Goal: Task Accomplishment & Management: Manage account settings

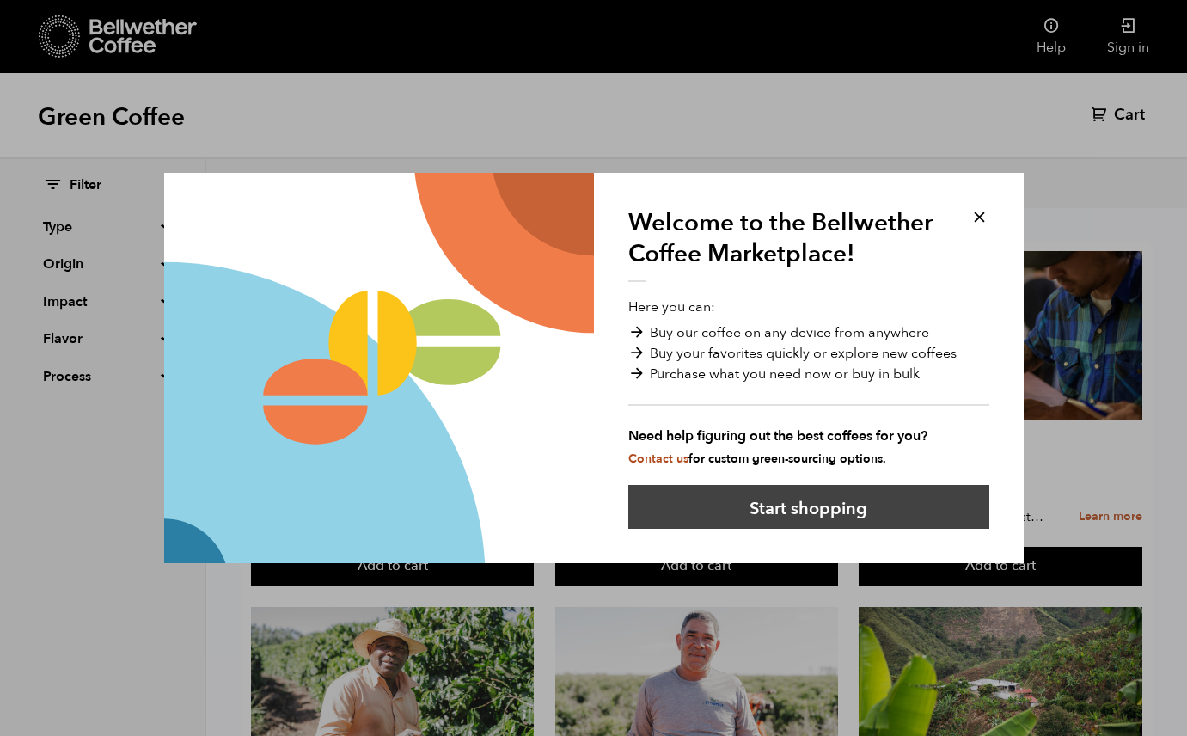
click at [838, 510] on button "Start shopping" at bounding box center [808, 507] width 361 height 44
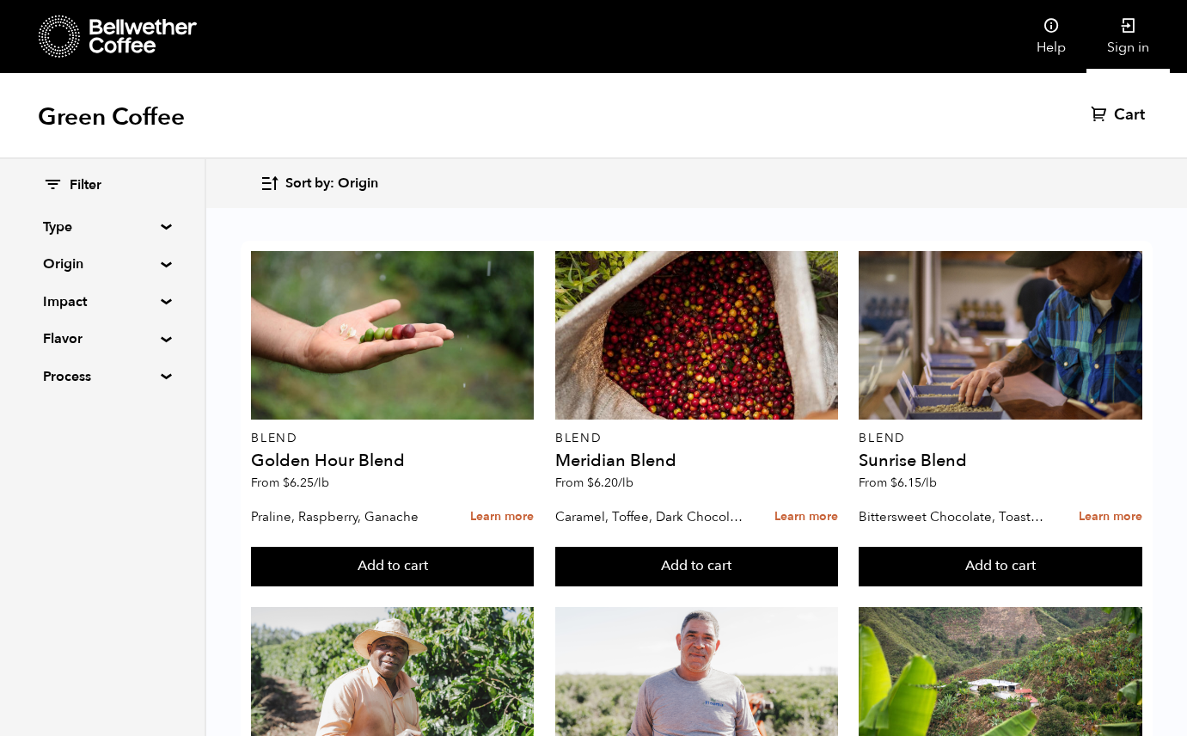
click at [1120, 21] on icon at bounding box center [1128, 25] width 17 height 17
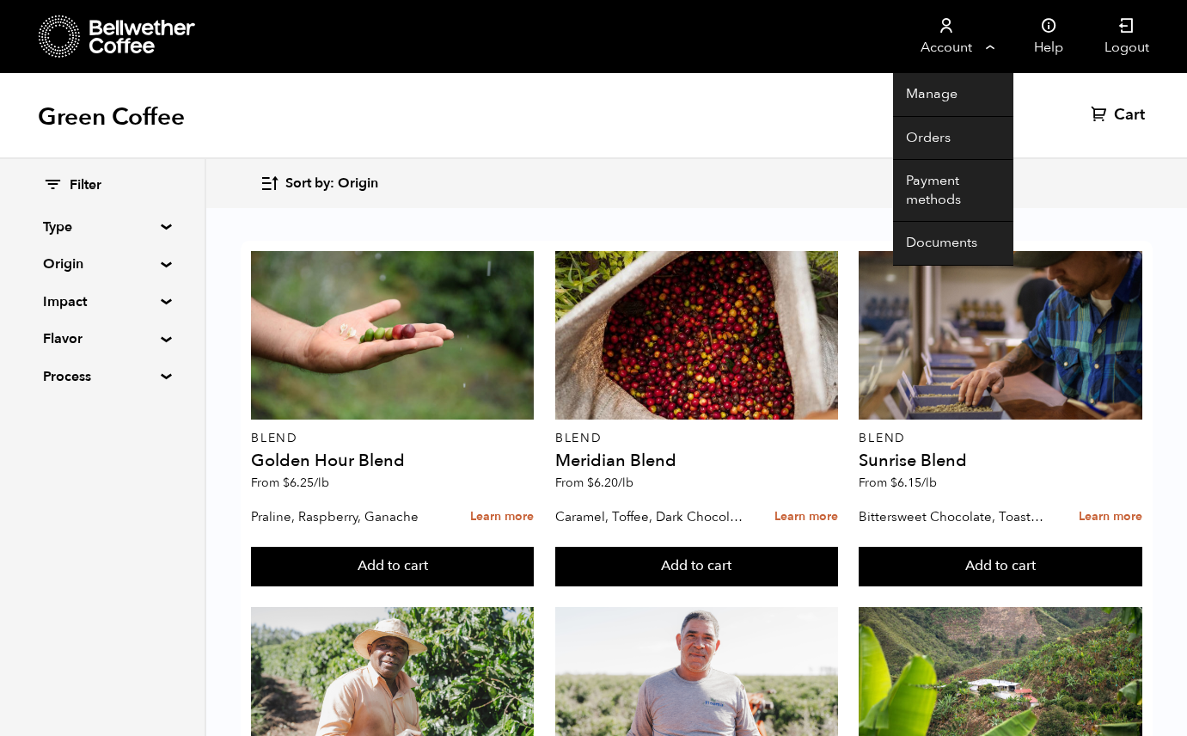
click at [944, 53] on link "Account" at bounding box center [946, 36] width 106 height 73
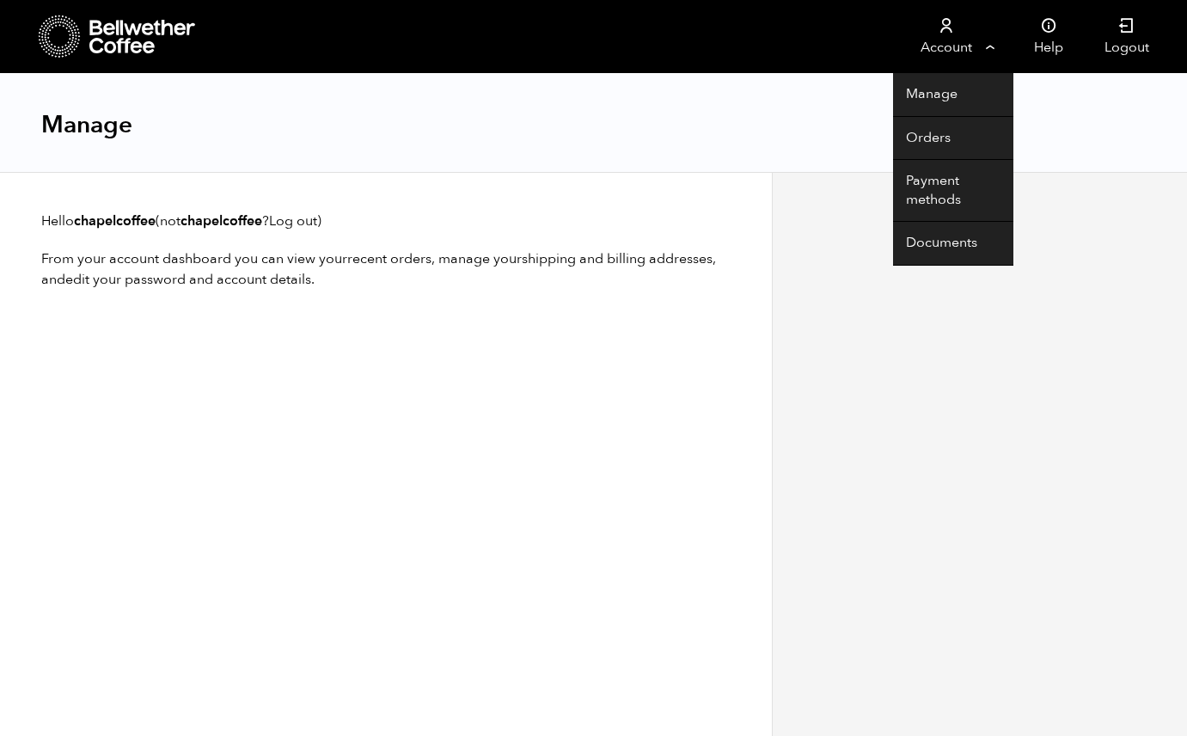
click at [943, 41] on link "Account" at bounding box center [946, 36] width 106 height 73
click at [893, 95] on link "Manage" at bounding box center [953, 95] width 120 height 44
click at [930, 46] on link "Account" at bounding box center [946, 36] width 106 height 73
click at [912, 47] on link "Account" at bounding box center [946, 36] width 106 height 73
